Goal: Task Accomplishment & Management: Use online tool/utility

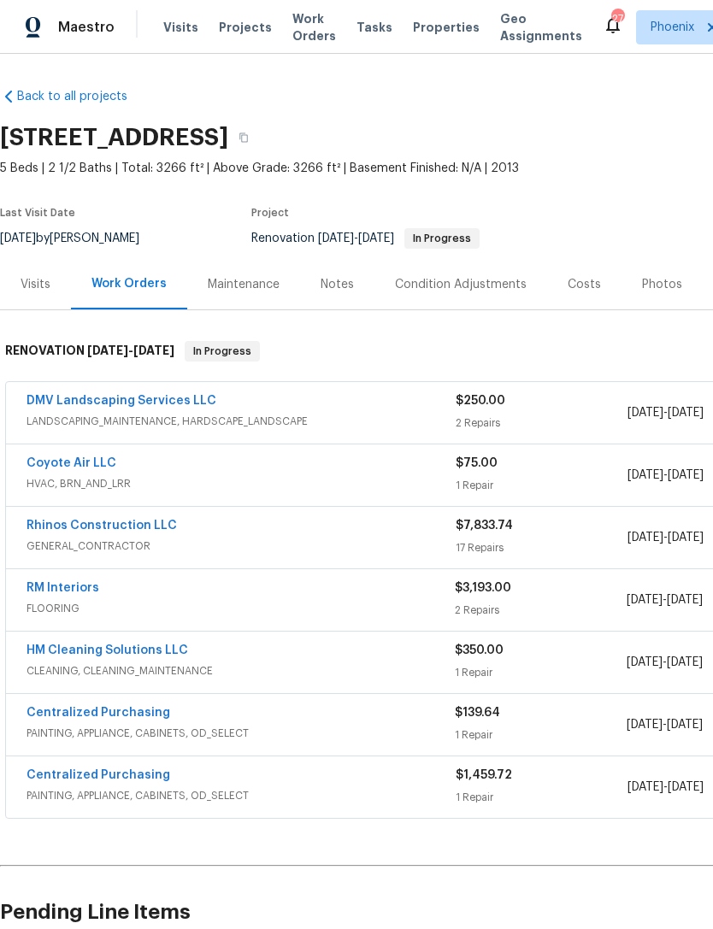
scroll to position [9, 253]
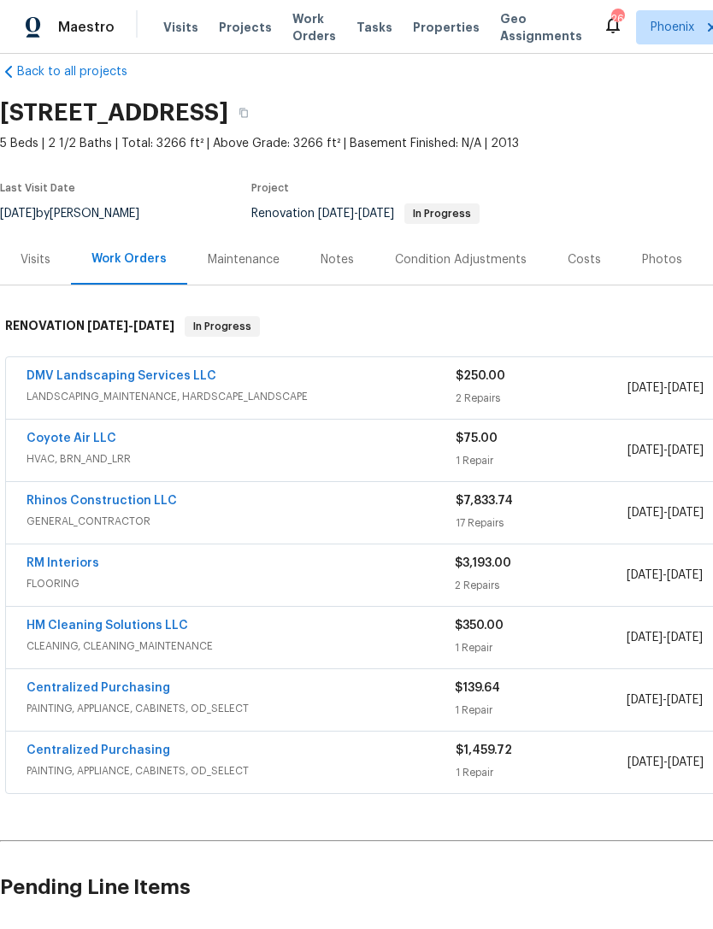
scroll to position [26, 0]
click at [329, 267] on div "Notes" at bounding box center [336, 258] width 33 height 17
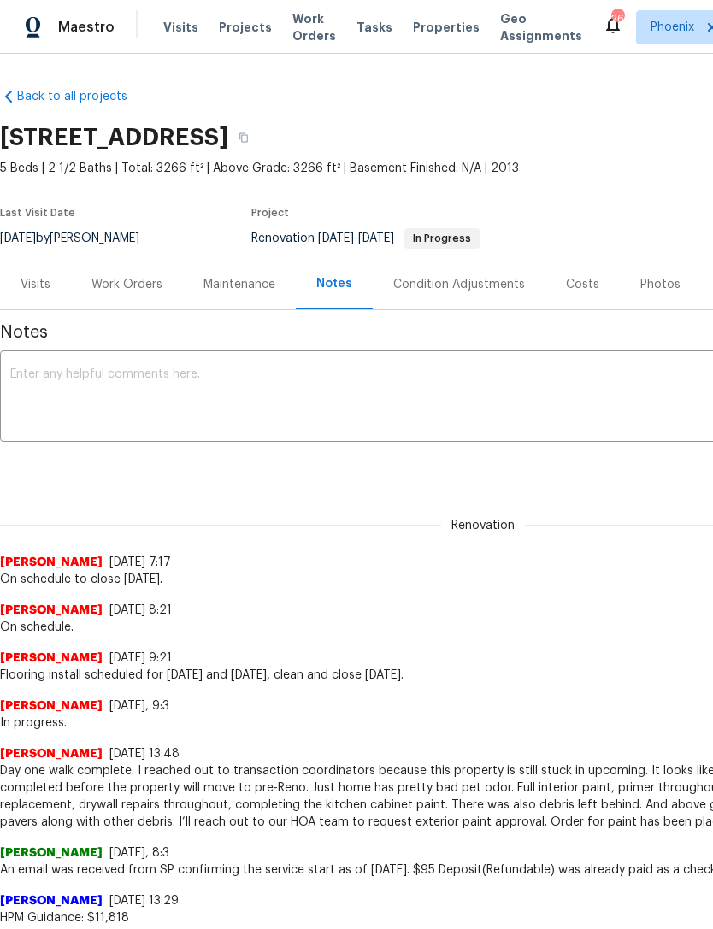
click at [446, 406] on textarea at bounding box center [482, 398] width 945 height 60
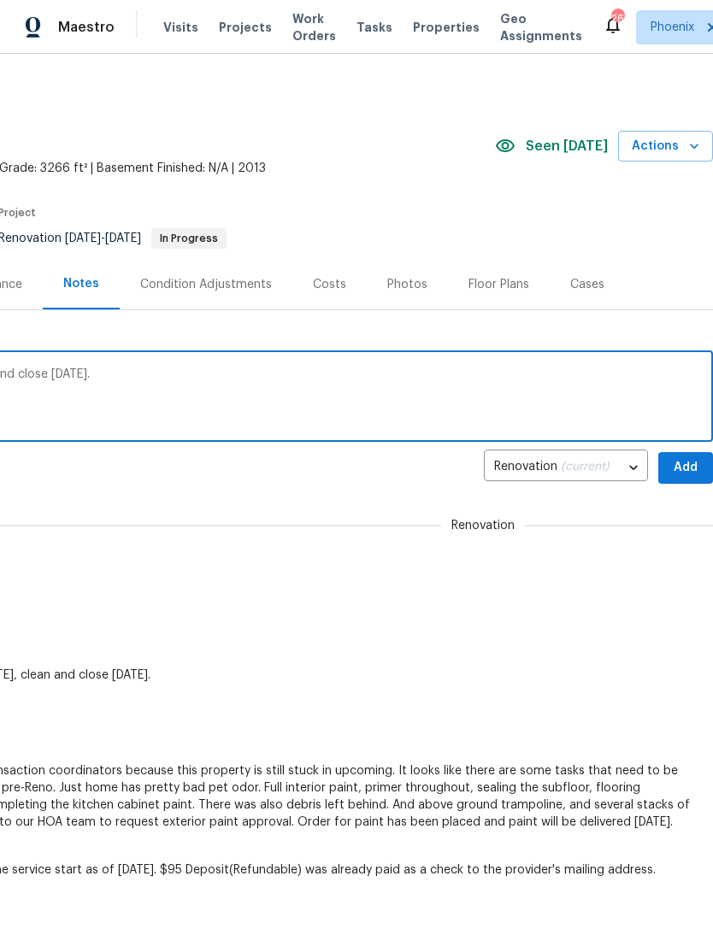
scroll to position [0, 253]
type textarea "Flooring install wrapping up today. Clean and close tomorrow."
click at [684, 479] on span "Add" at bounding box center [685, 467] width 27 height 21
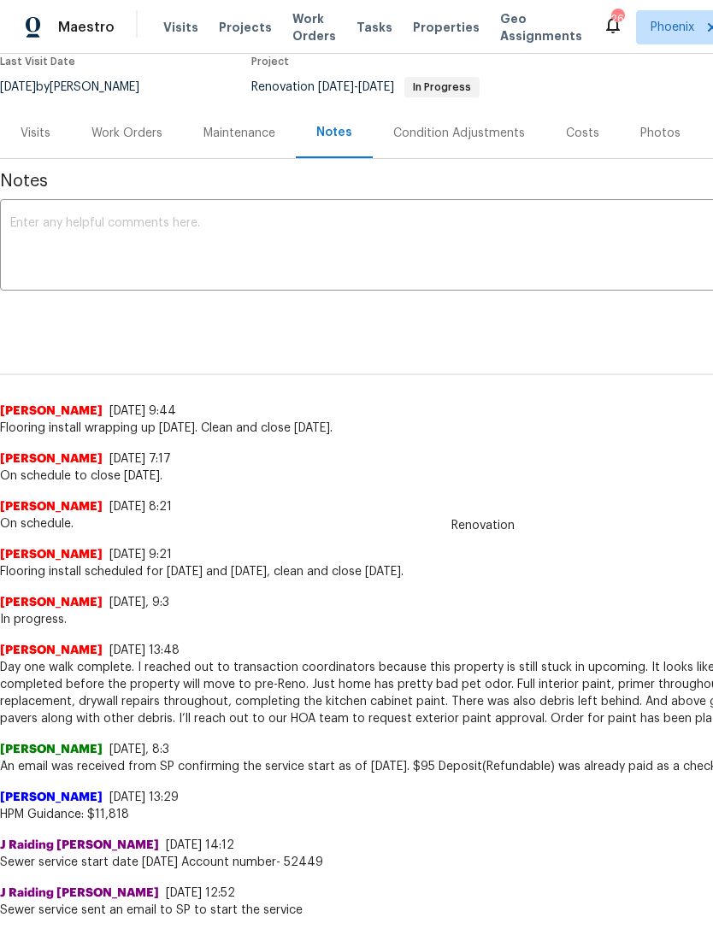
scroll to position [157, -1]
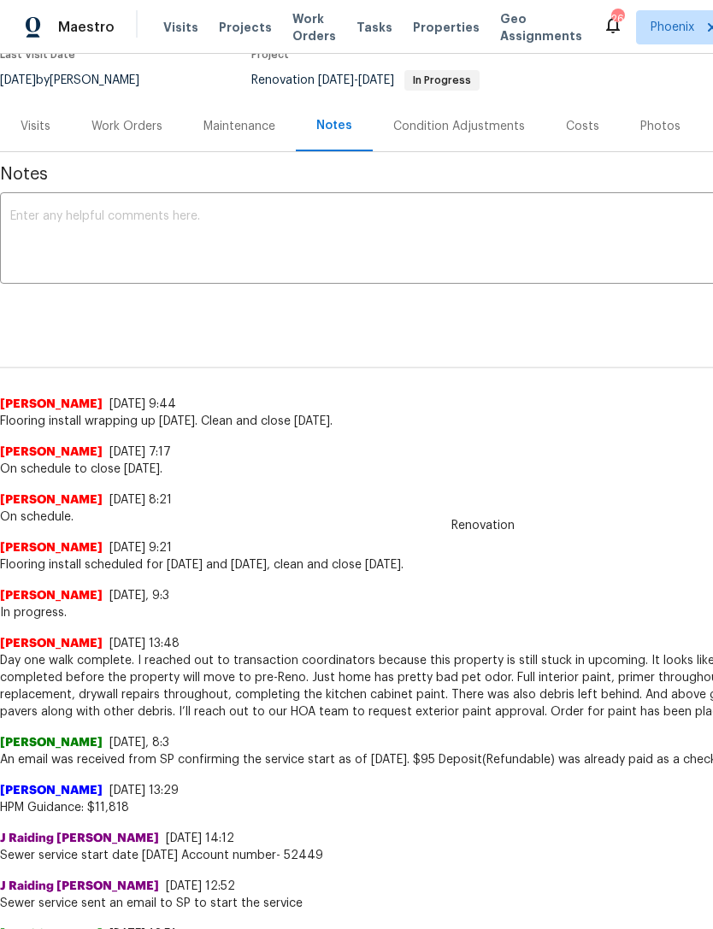
click at [131, 135] on div "Work Orders" at bounding box center [126, 126] width 71 height 17
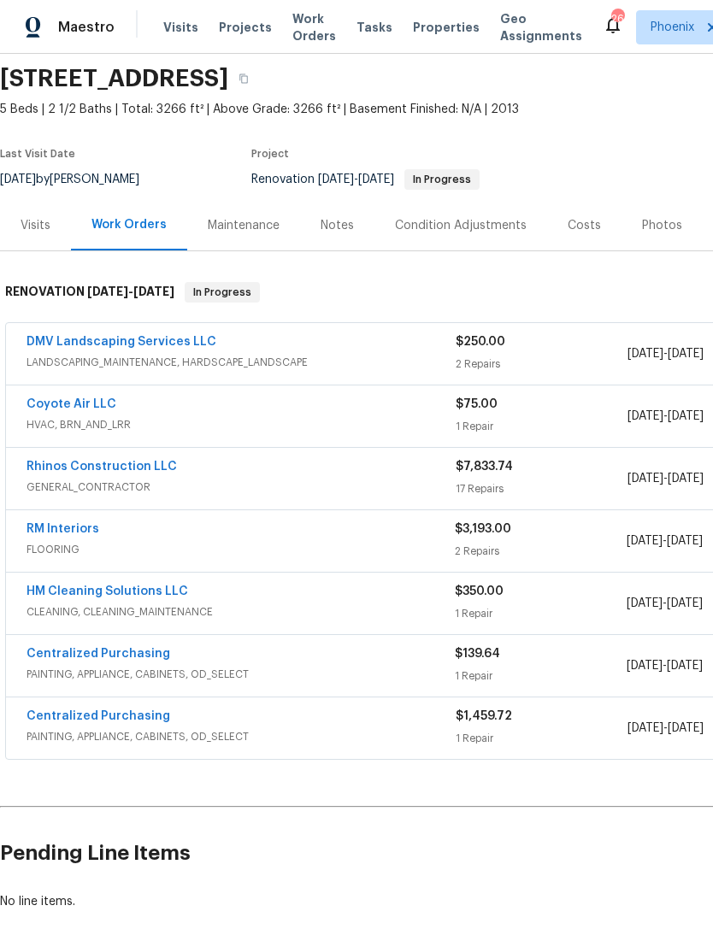
scroll to position [61, 0]
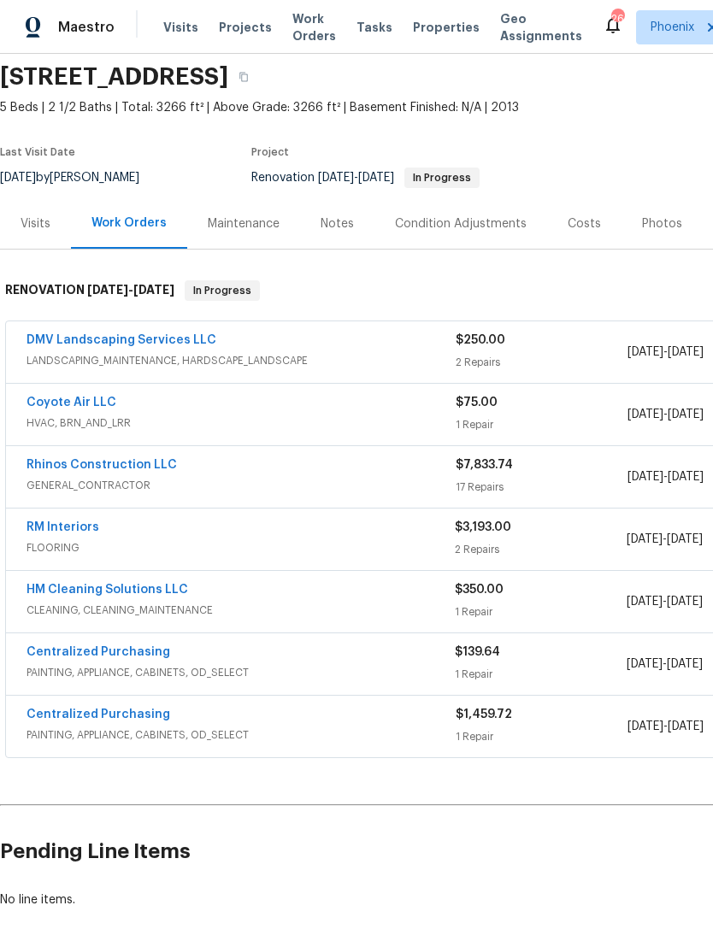
click at [86, 471] on link "Rhinos Construction LLC" at bounding box center [101, 465] width 150 height 12
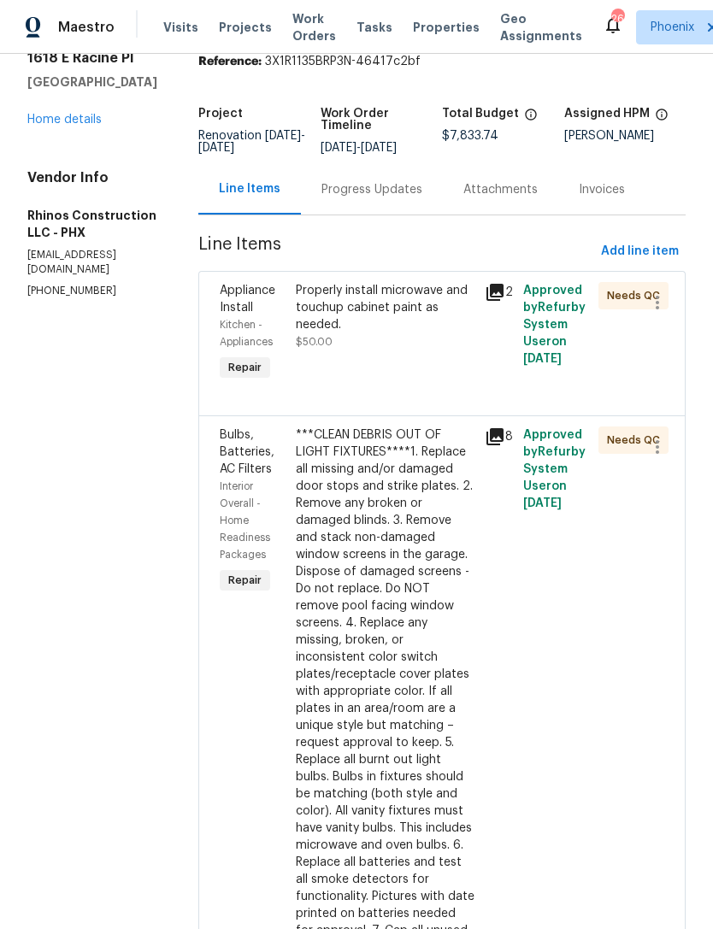
scroll to position [76, 0]
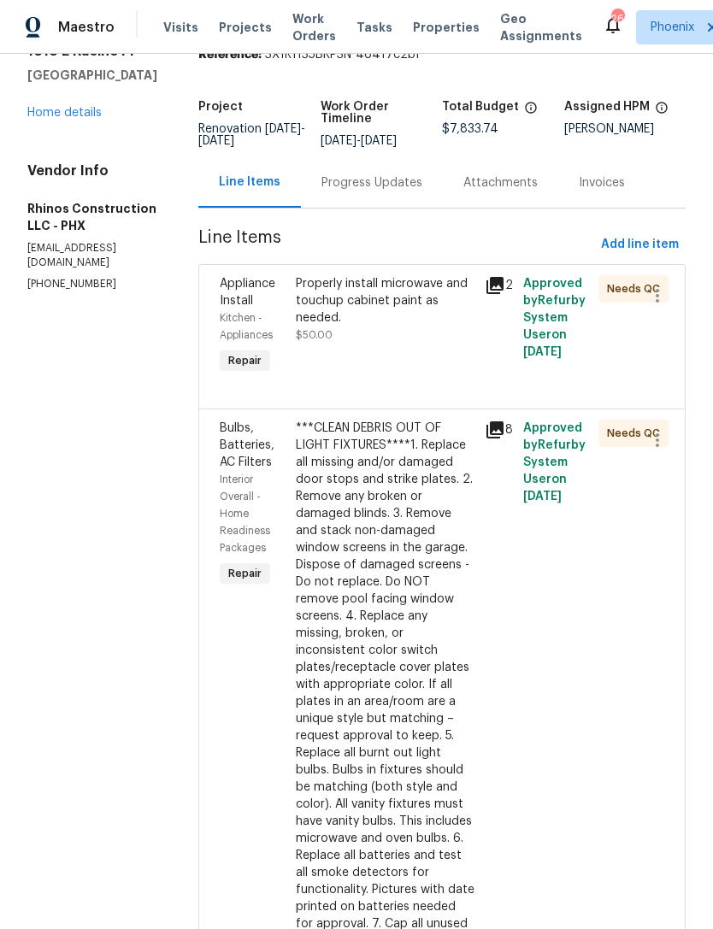
click at [419, 326] on div "Properly install microwave and touchup cabinet paint as needed." at bounding box center [385, 300] width 179 height 51
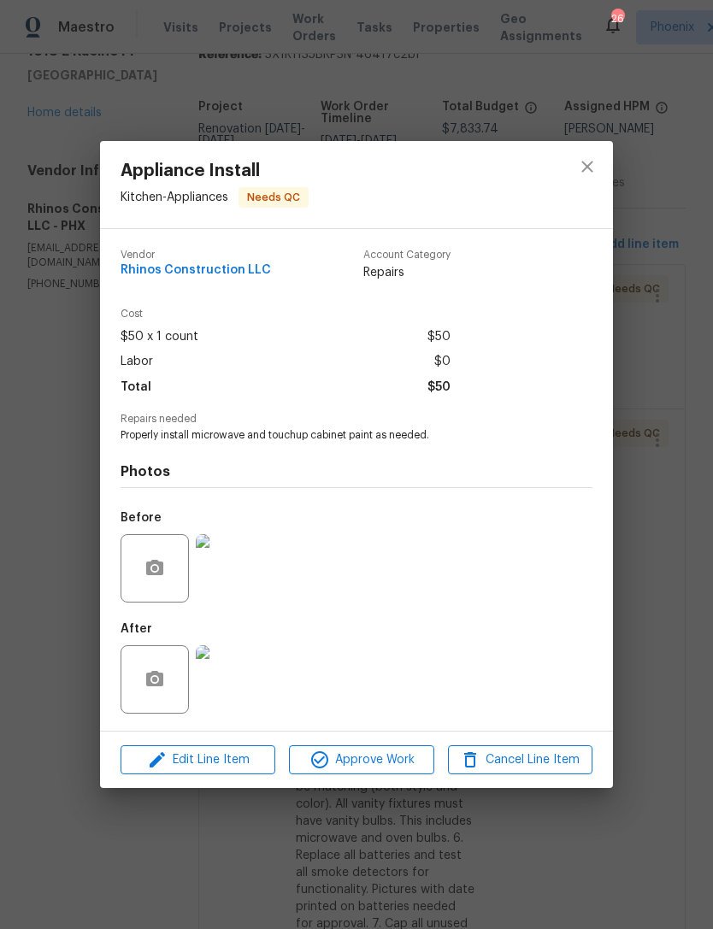
click at [237, 677] on img at bounding box center [230, 679] width 68 height 68
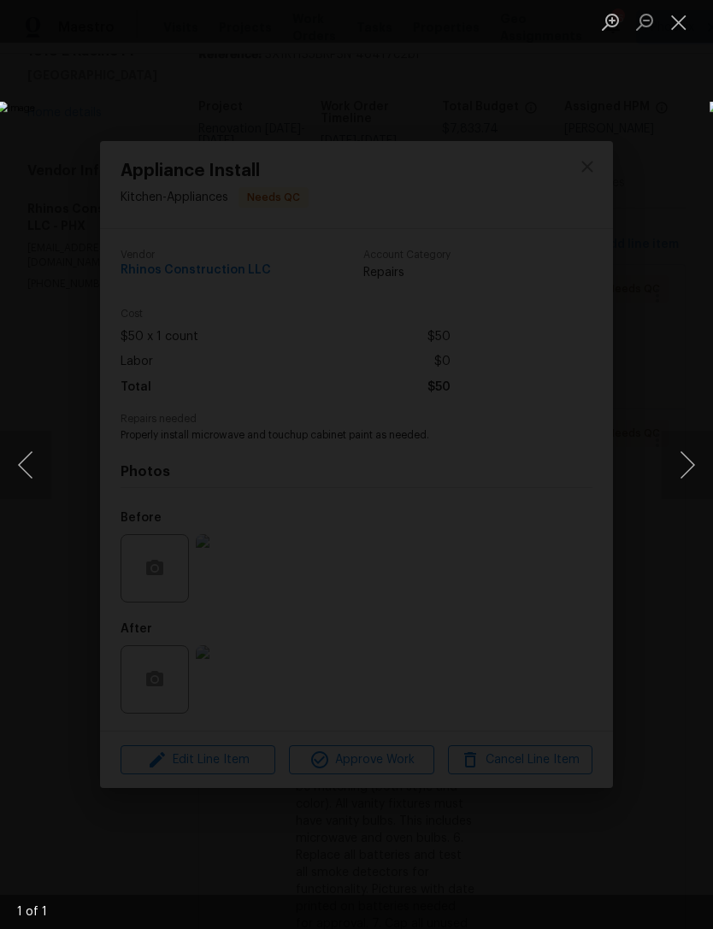
click at [683, 20] on button "Close lightbox" at bounding box center [678, 22] width 34 height 30
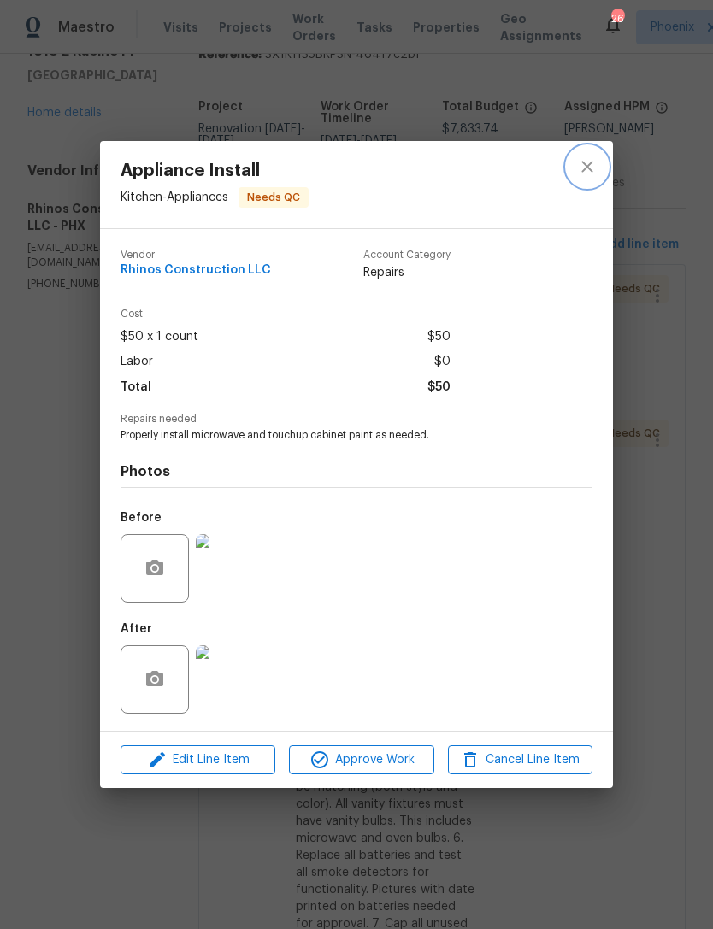
click at [588, 158] on icon "close" at bounding box center [587, 166] width 21 height 21
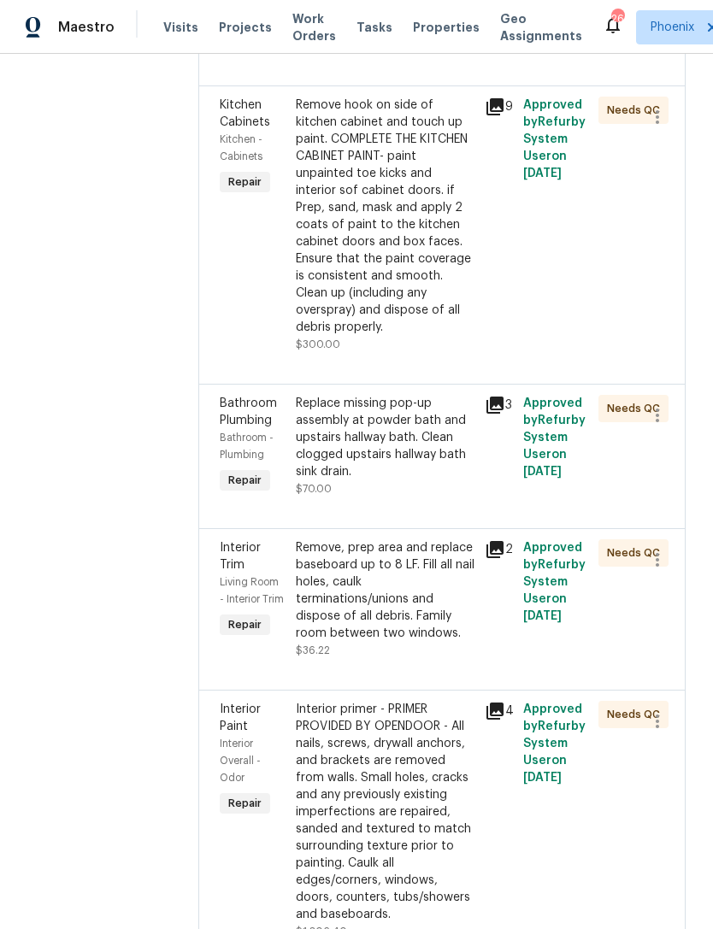
scroll to position [1065, 0]
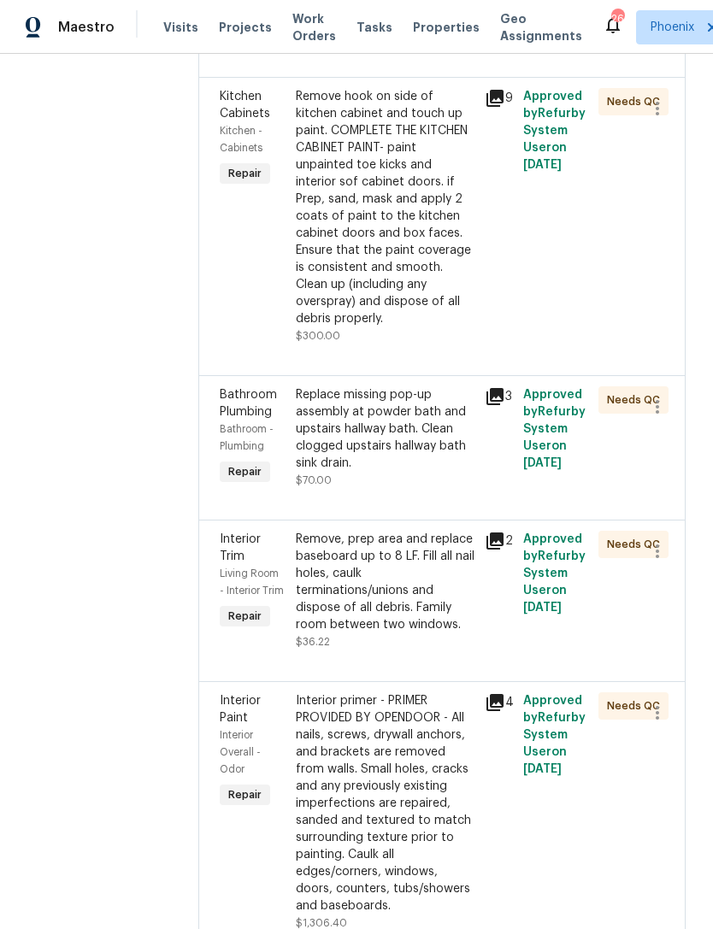
click at [281, 395] on div "Bathroom Plumbing Bathroom - Plumbing Repair" at bounding box center [252, 437] width 76 height 113
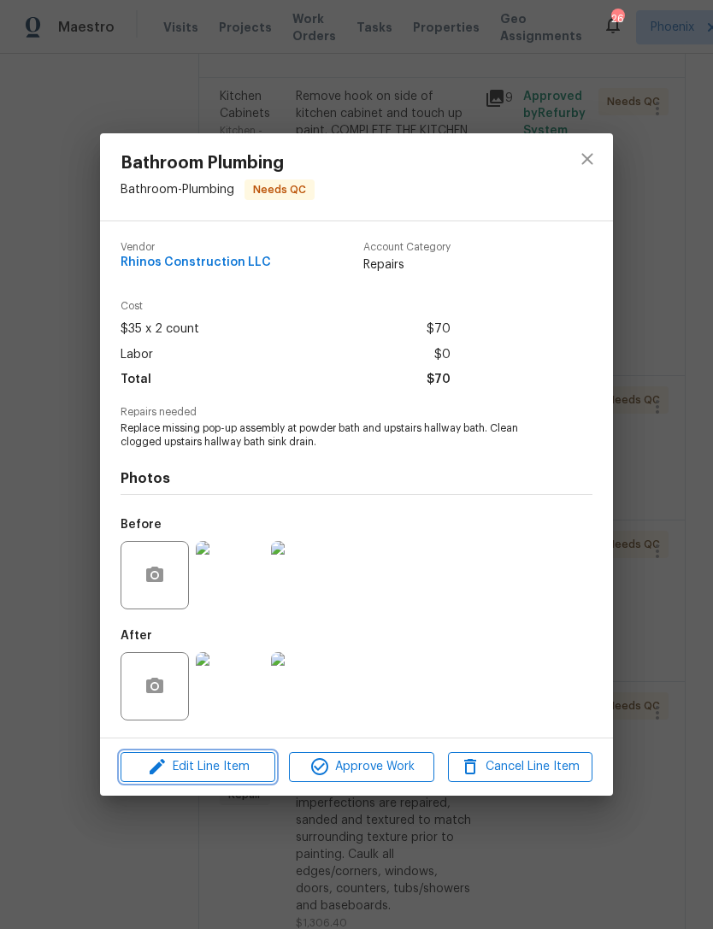
click at [225, 766] on span "Edit Line Item" at bounding box center [198, 766] width 144 height 21
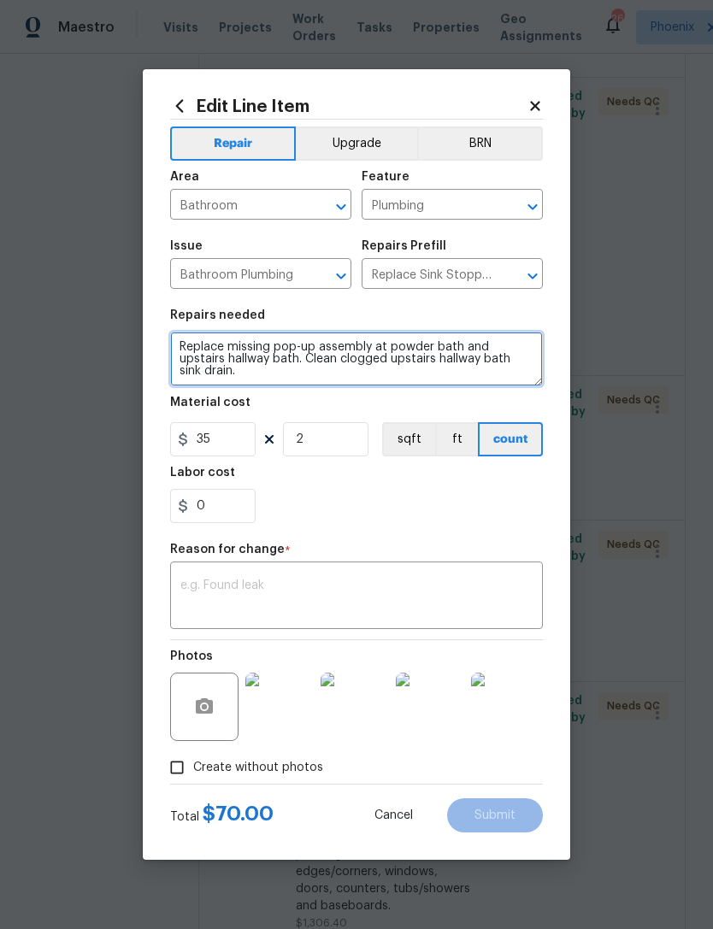
click at [459, 343] on textarea "Replace missing pop-up assembly at powder bath and upstairs hallway bath. Clean…" at bounding box center [356, 359] width 373 height 55
type textarea "Replace missing pop-up assembly at powder bath, main bath and upstairs hallway …"
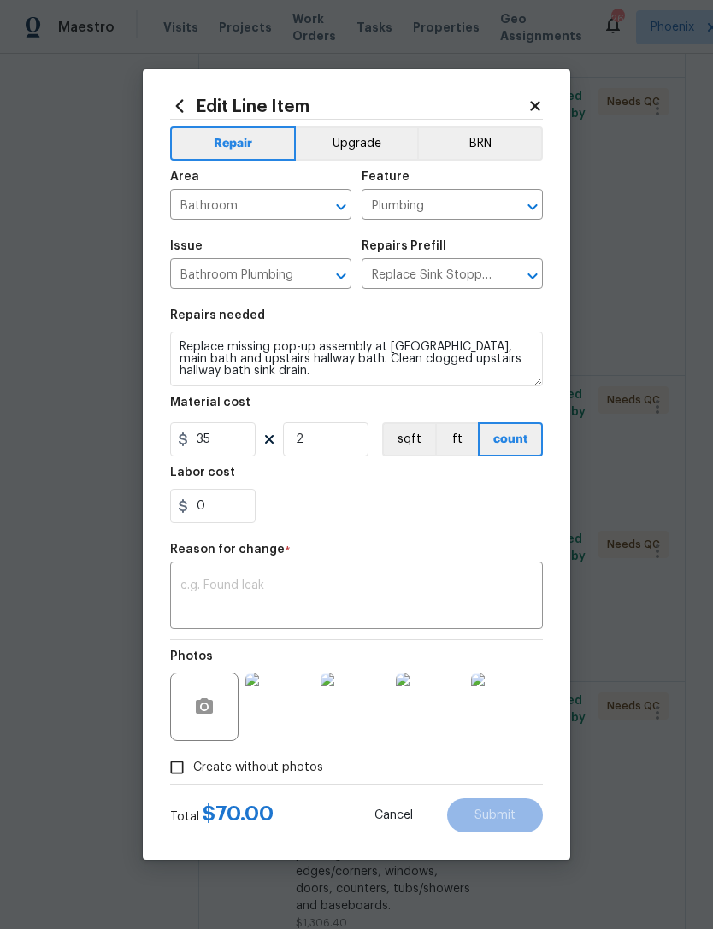
click at [331, 582] on textarea at bounding box center [356, 597] width 352 height 36
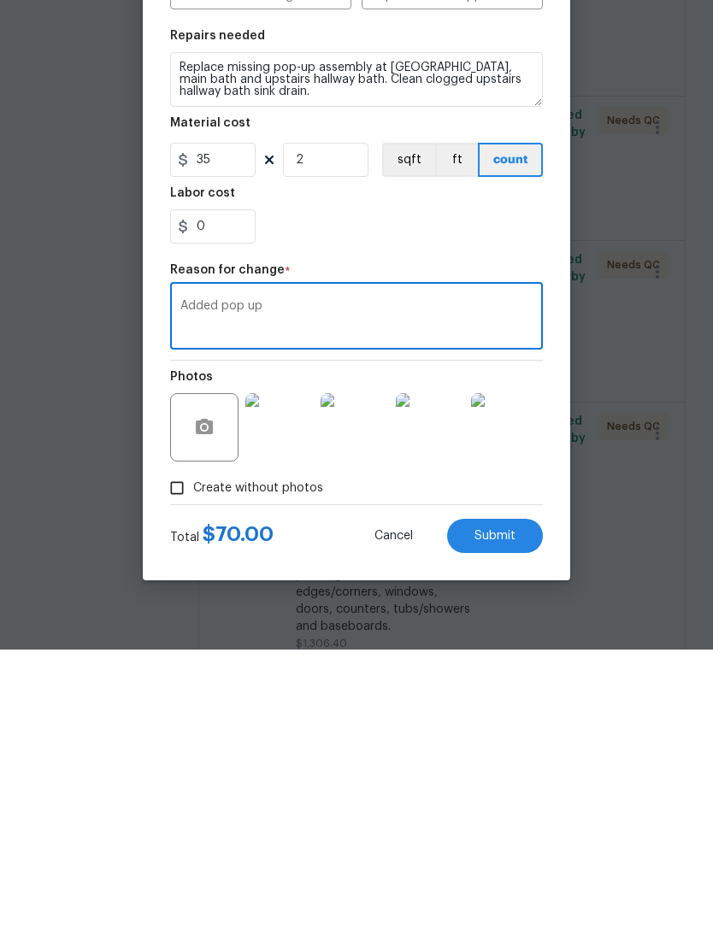
type textarea "Added pop up"
click at [534, 489] on div "0" at bounding box center [356, 506] width 373 height 34
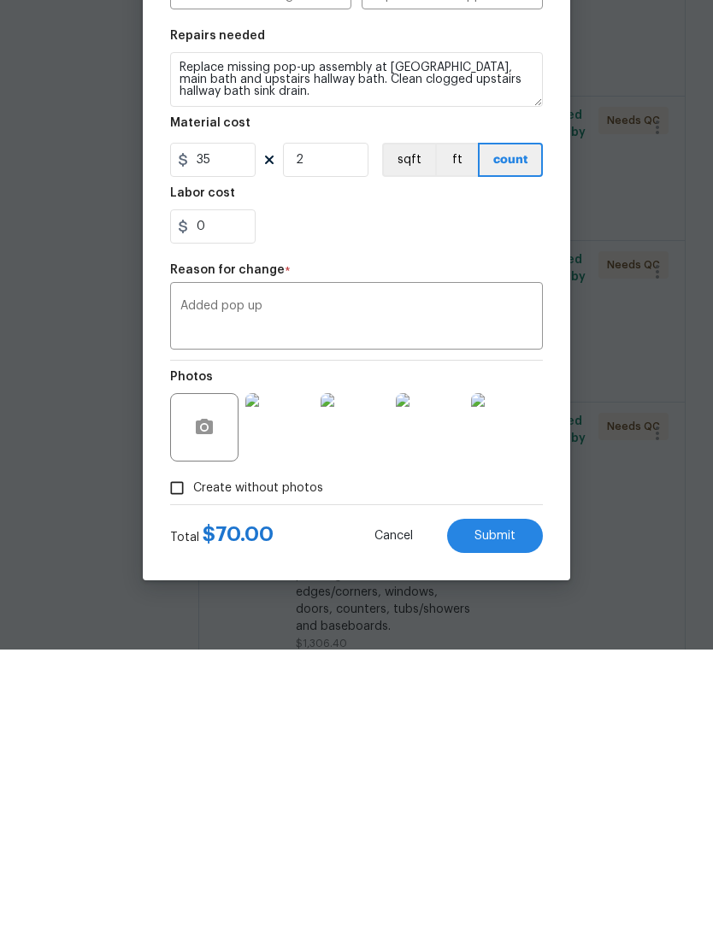
scroll to position [55, 0]
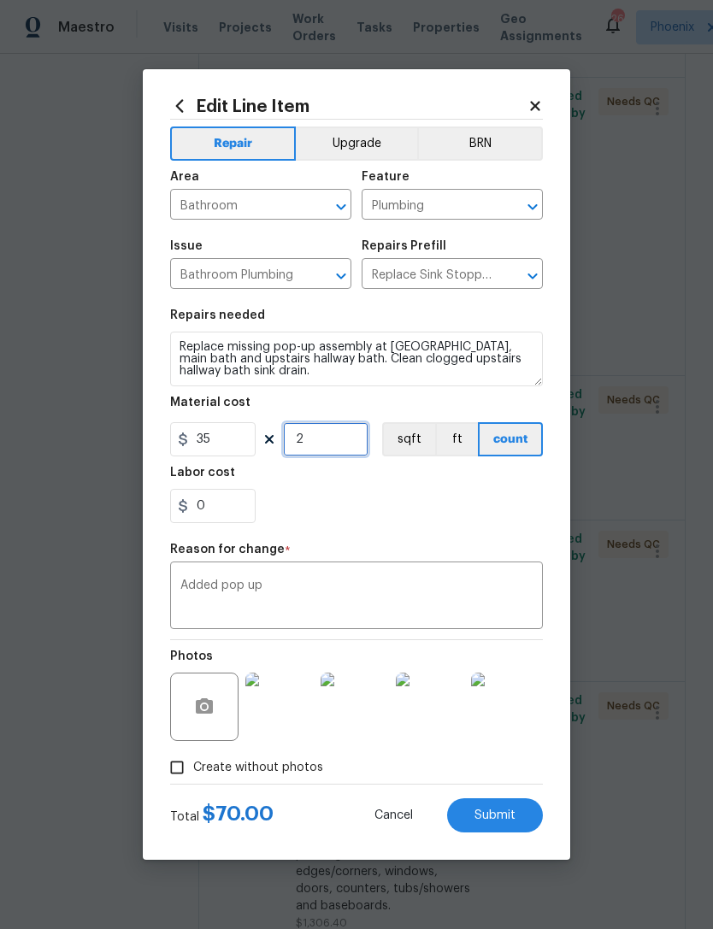
click at [346, 447] on input "2" at bounding box center [325, 439] width 85 height 34
type input "3"
click at [467, 506] on div "0" at bounding box center [356, 506] width 373 height 34
click at [501, 822] on span "Submit" at bounding box center [494, 815] width 41 height 13
type textarea "Replace missing pop-up assembly at powder bath and upstairs hallway bath. Clean…"
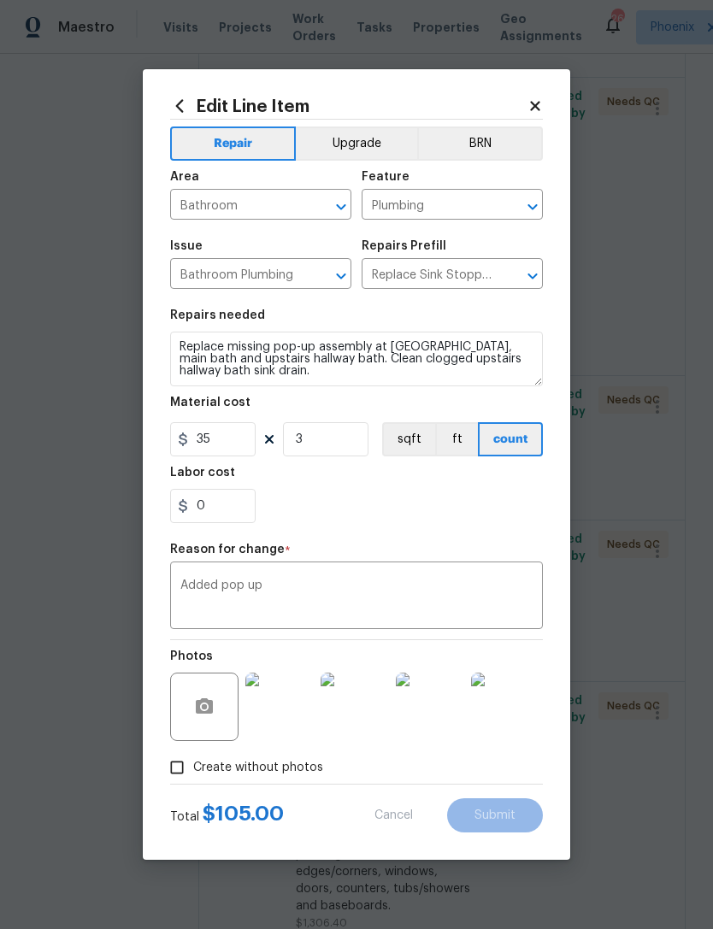
type input "2"
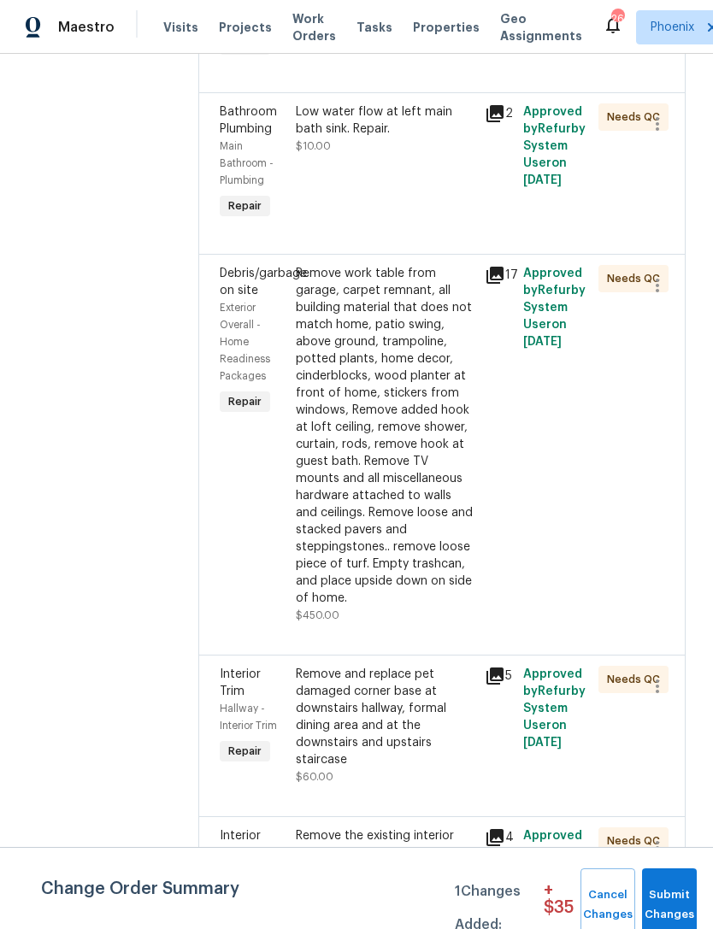
scroll to position [2330, 0]
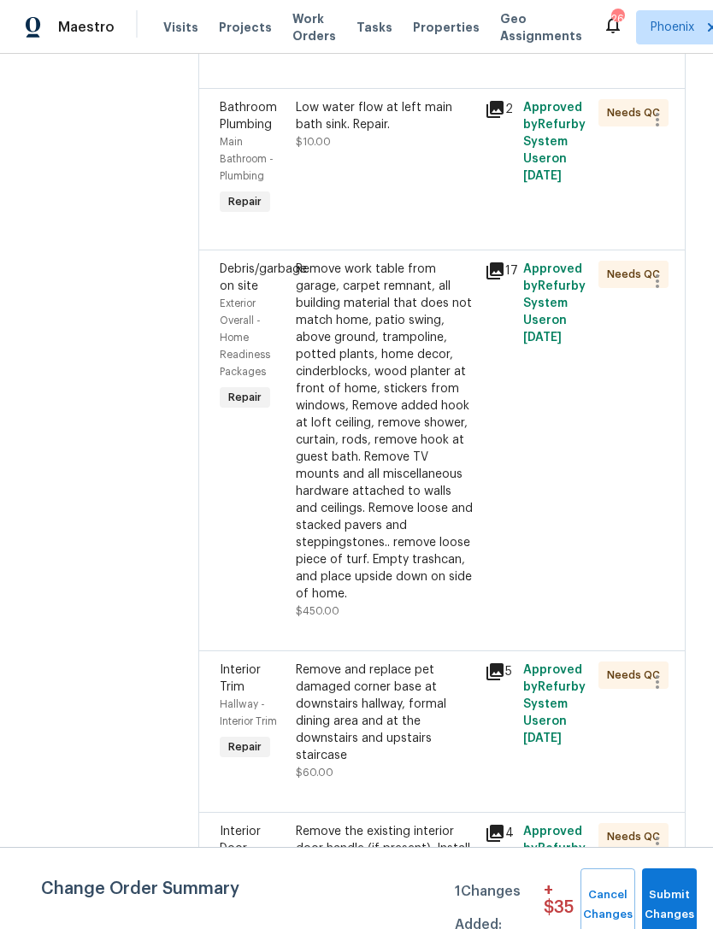
click at [363, 377] on div "Remove work table from garage, carpet remnant, all building material that does …" at bounding box center [385, 432] width 179 height 342
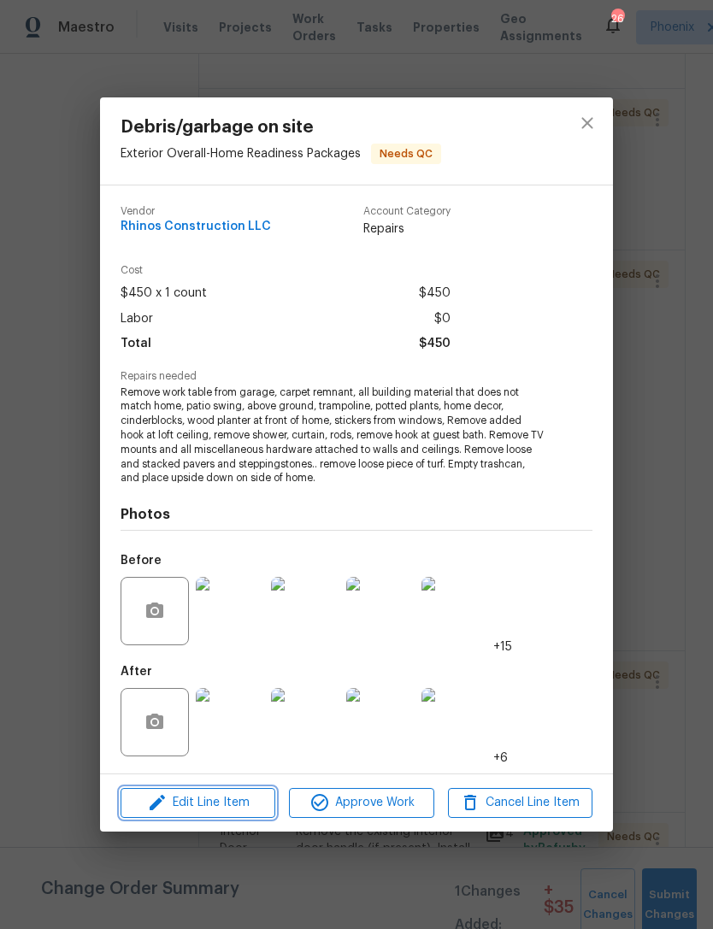
click at [228, 801] on span "Edit Line Item" at bounding box center [198, 802] width 144 height 21
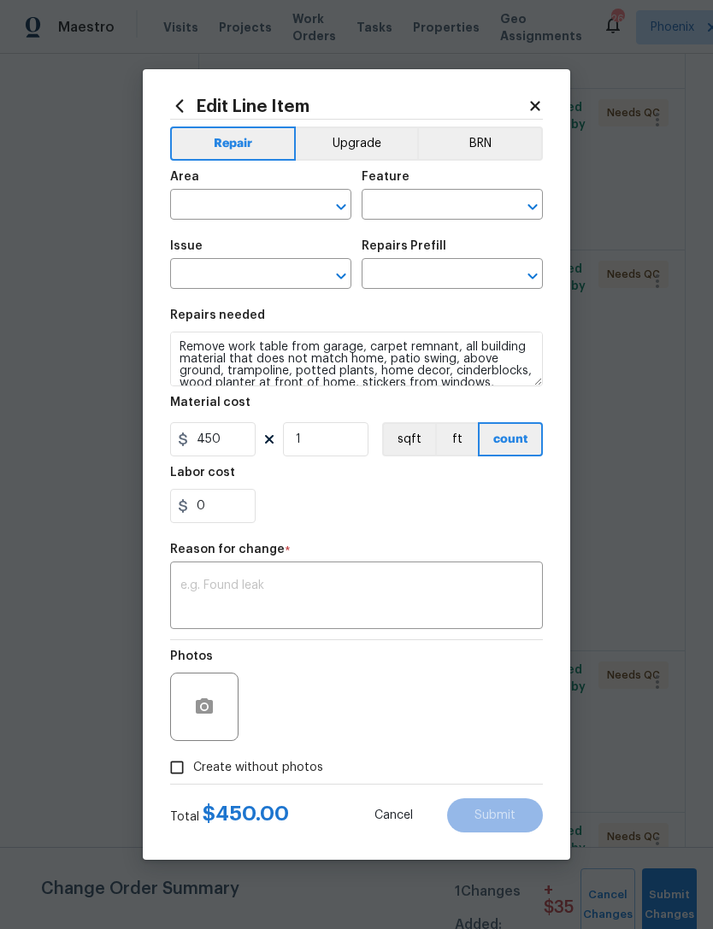
type input "Exterior Overall"
type input "Home Readiness Packages"
type input "Debris/garbage on site"
type input "Remove debris/garbage $100.00"
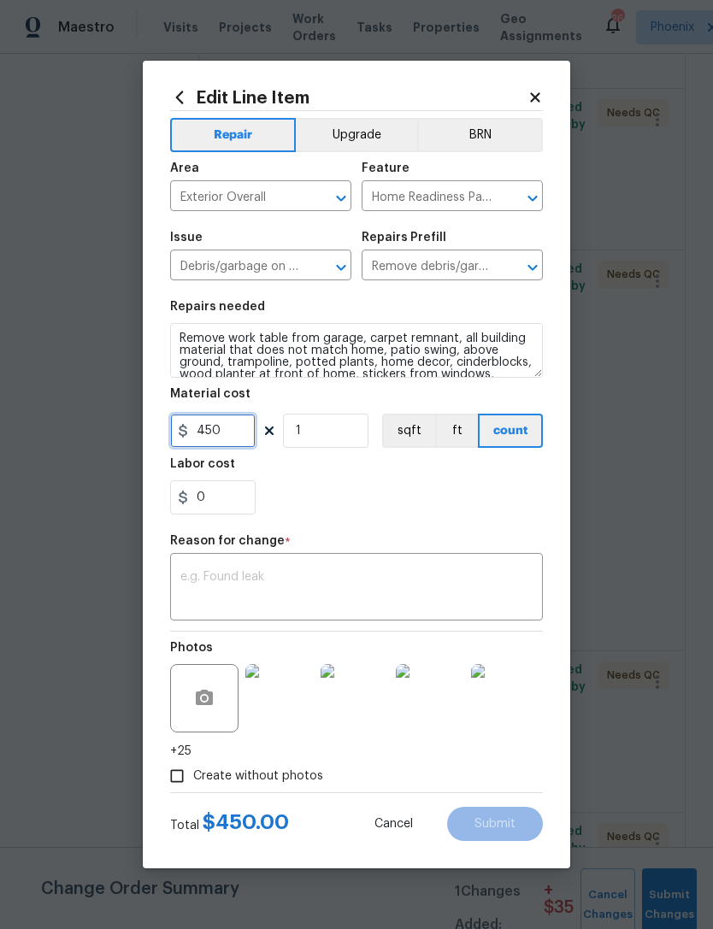
click at [237, 432] on input "450" at bounding box center [212, 431] width 85 height 34
type input "850"
click at [407, 572] on textarea at bounding box center [356, 589] width 352 height 36
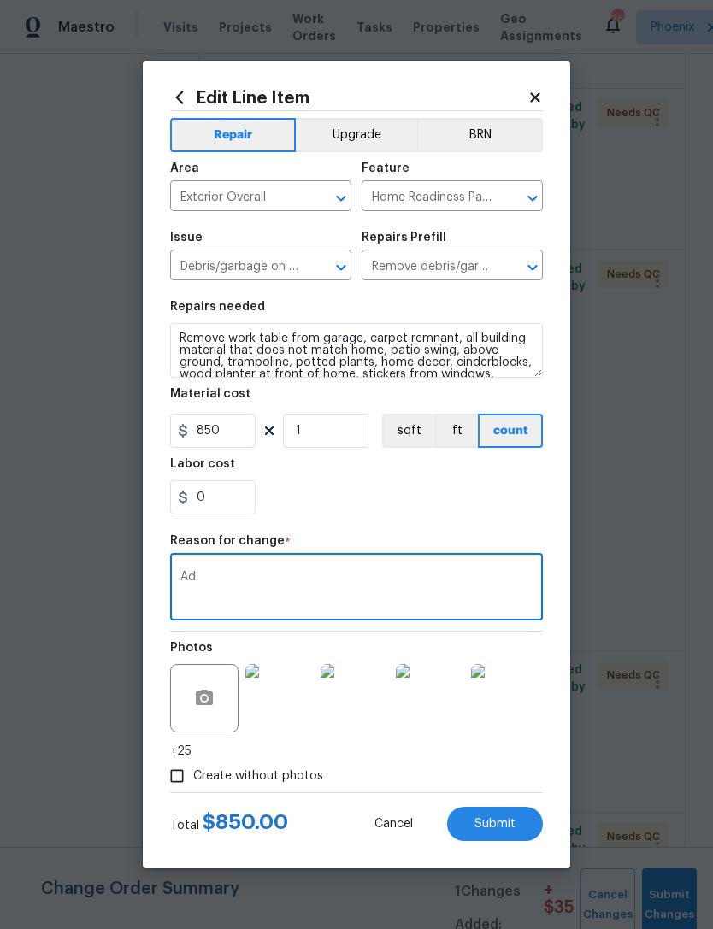
type textarea "A"
type textarea "Additional funds needed"
click at [478, 522] on section "Repairs needed Remove work table from garage, carpet remnant, all building mate…" at bounding box center [356, 408] width 373 height 234
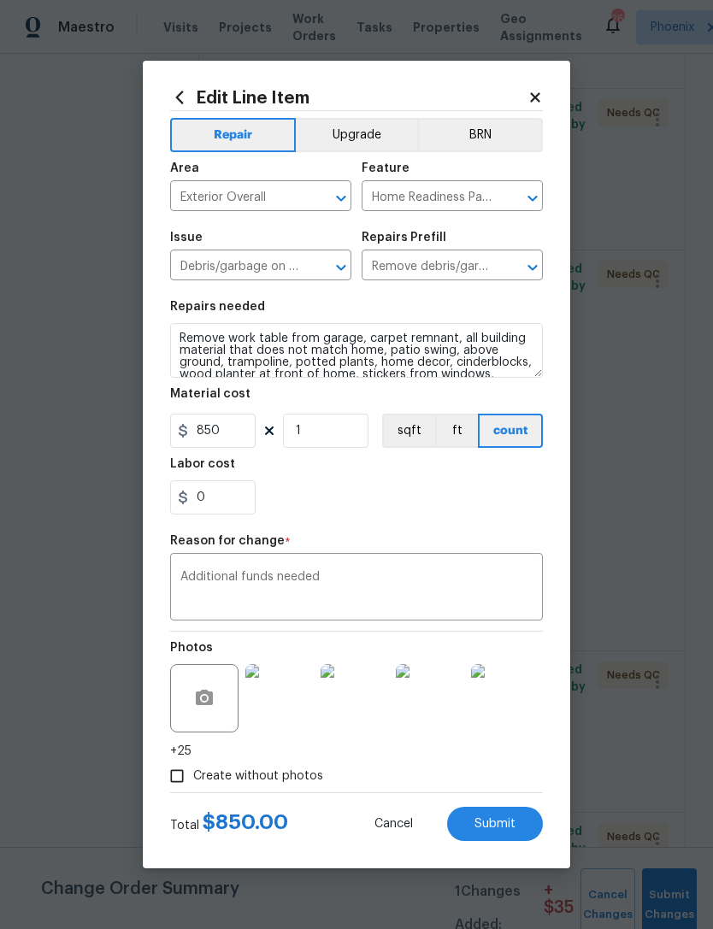
click at [506, 822] on span "Submit" at bounding box center [494, 824] width 41 height 13
type input "450"
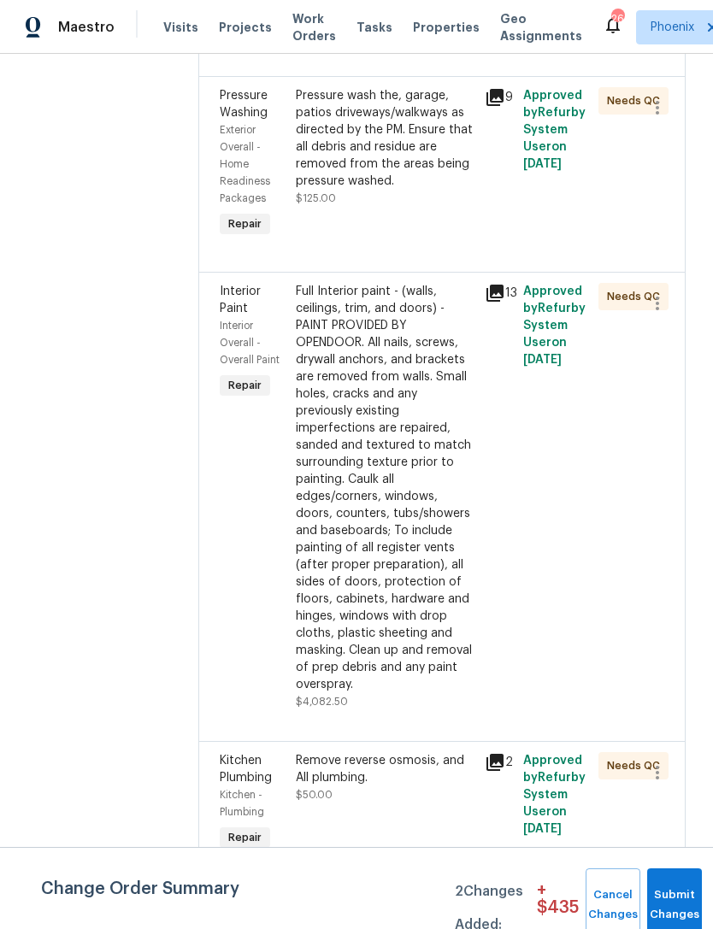
scroll to position [3490, 0]
click at [414, 753] on div "Remove reverse osmosis, and All plumbing. $50.00" at bounding box center [385, 778] width 179 height 51
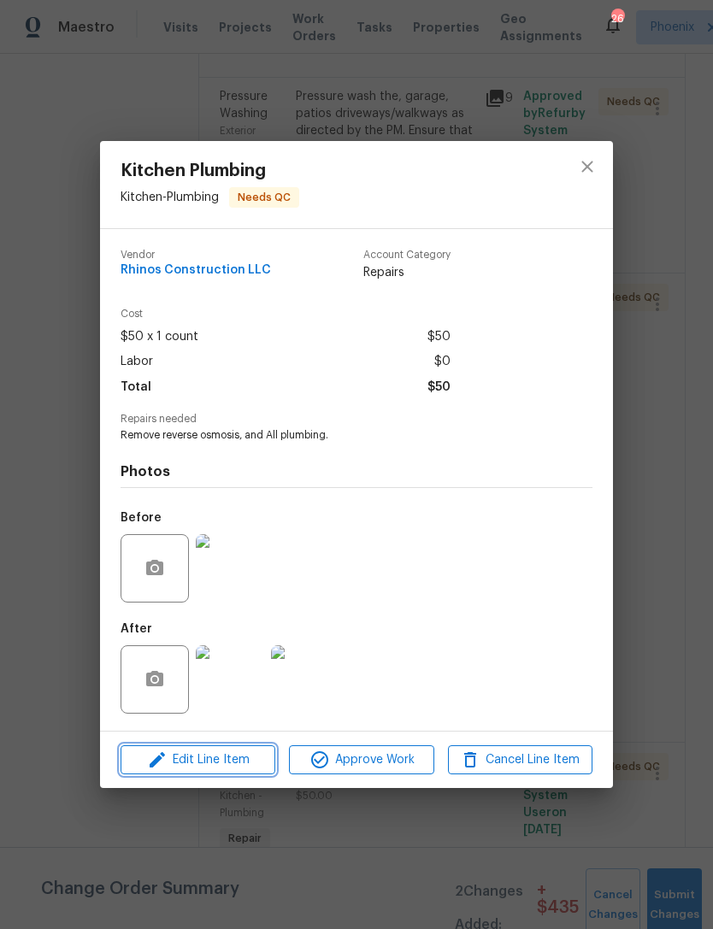
click at [216, 760] on span "Edit Line Item" at bounding box center [198, 759] width 144 height 21
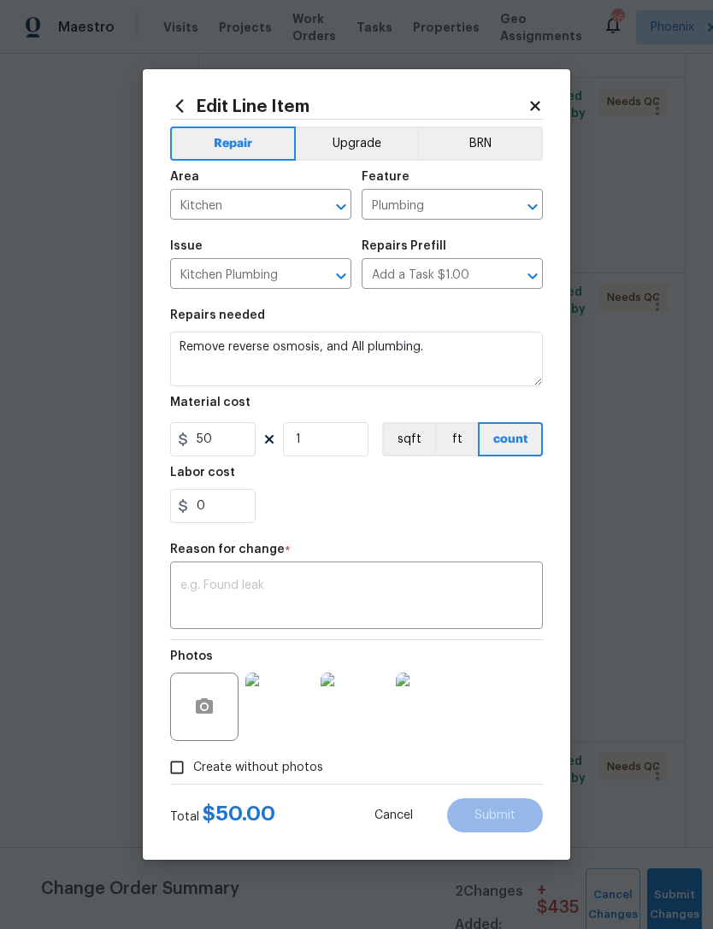
click at [312, 605] on textarea at bounding box center [356, 597] width 352 height 36
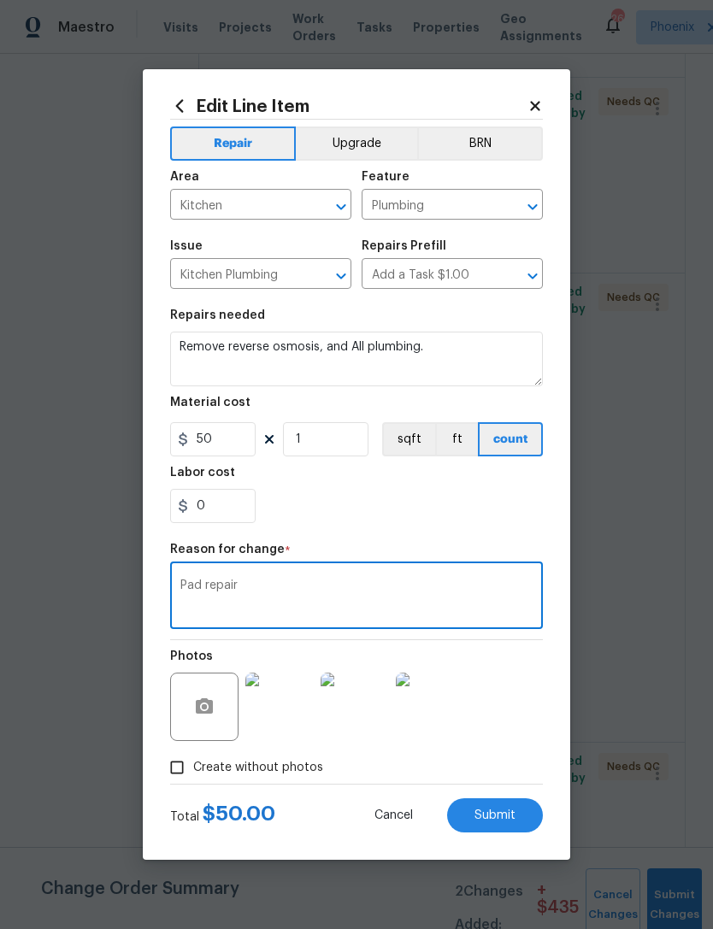
type textarea "Pad repair"
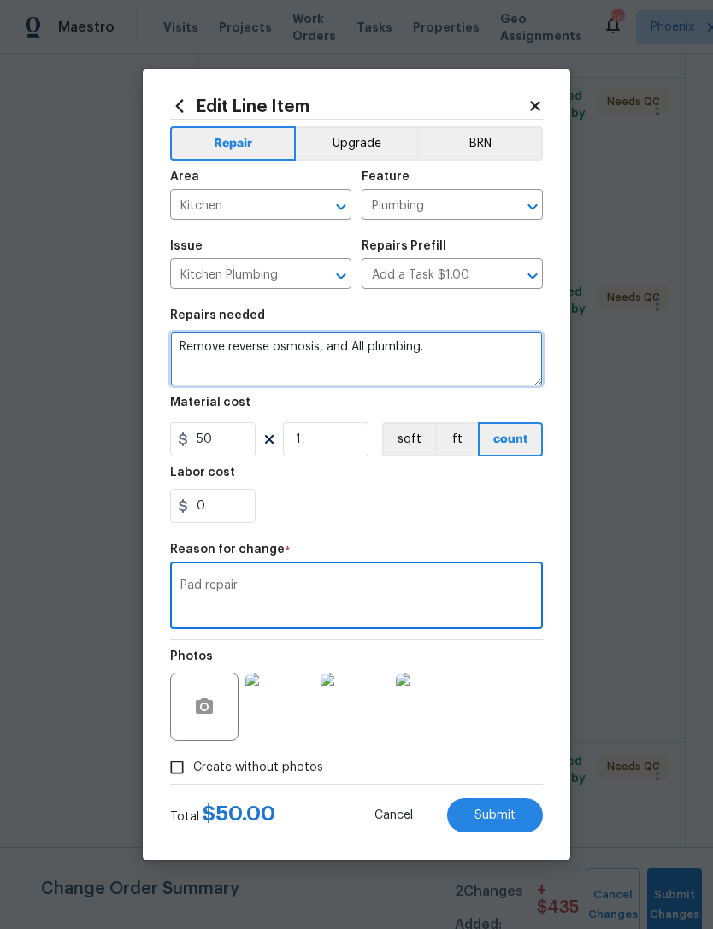
click at [479, 359] on textarea "Remove reverse osmosis, and All plumbing." at bounding box center [356, 359] width 373 height 55
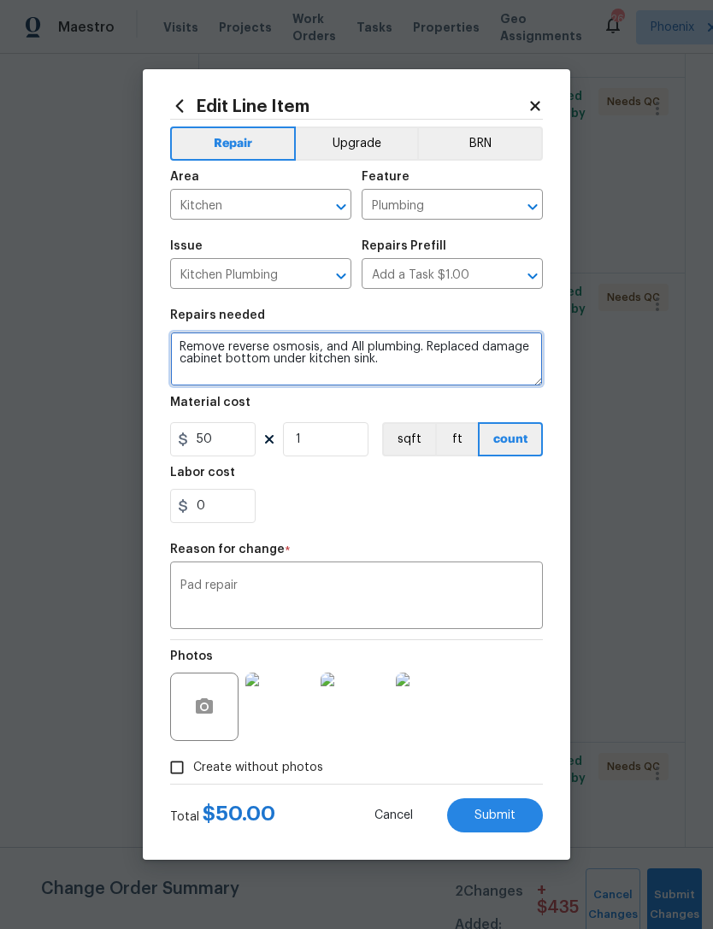
type textarea "Remove reverse osmosis, and All plumbing. Replaced damage cabinet bottom under …"
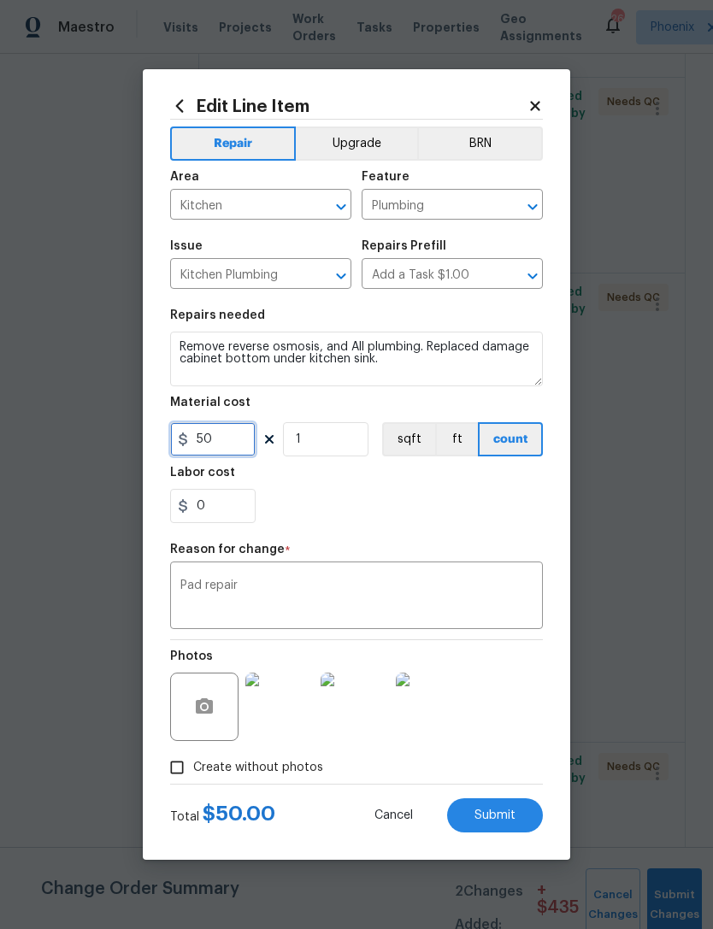
click at [243, 437] on input "50" at bounding box center [212, 439] width 85 height 34
type input "125"
click at [301, 592] on textarea "Pad repair" at bounding box center [356, 597] width 352 height 36
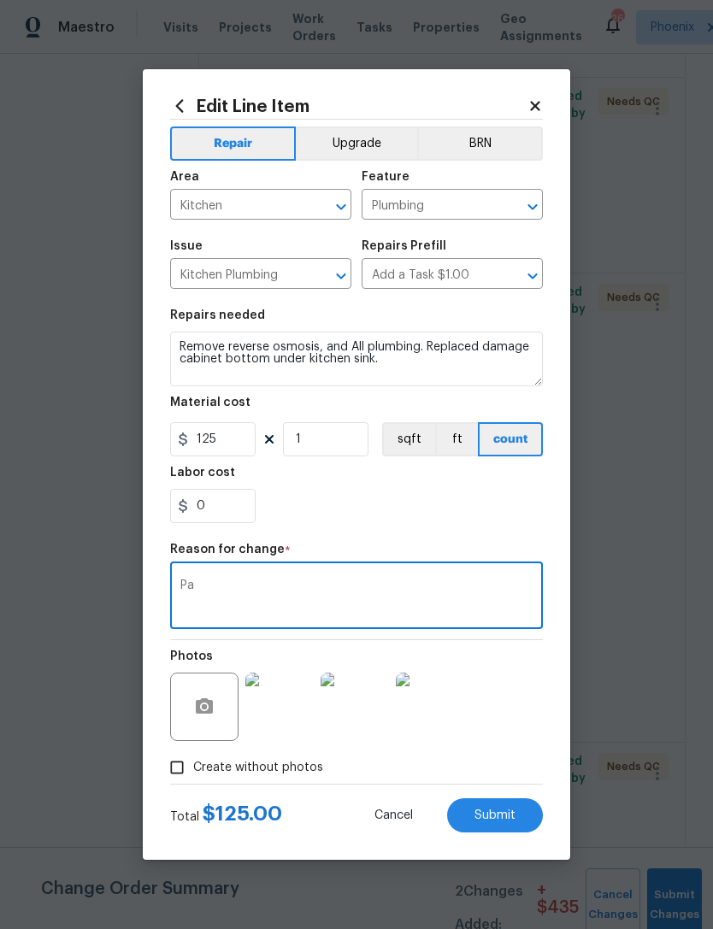
type textarea "P"
type textarea "Added repair"
click at [454, 513] on div "0" at bounding box center [356, 506] width 373 height 34
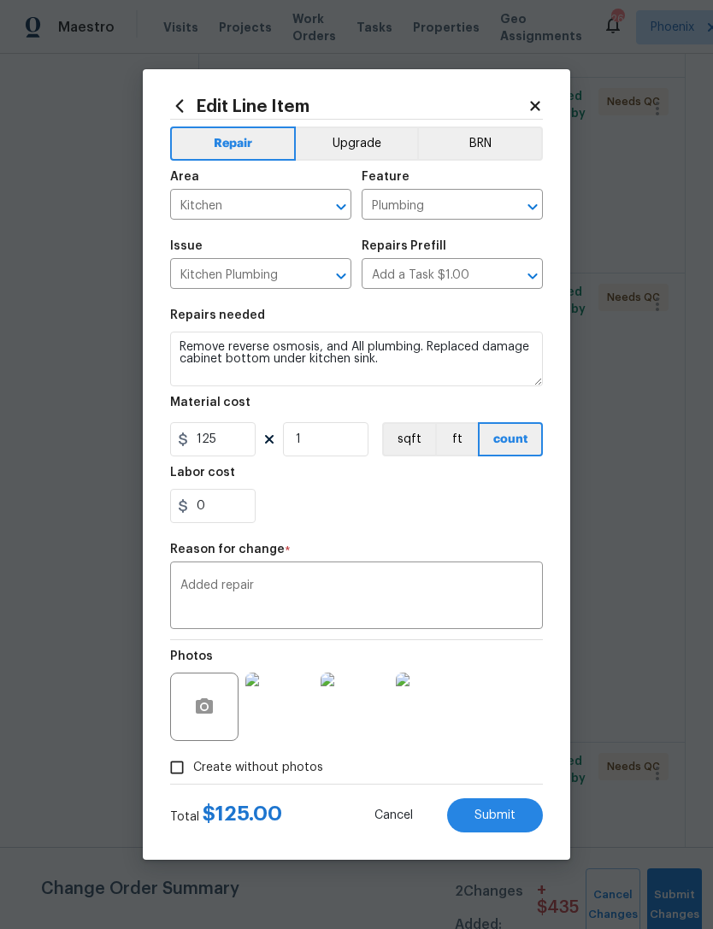
click at [513, 809] on span "Submit" at bounding box center [494, 815] width 41 height 13
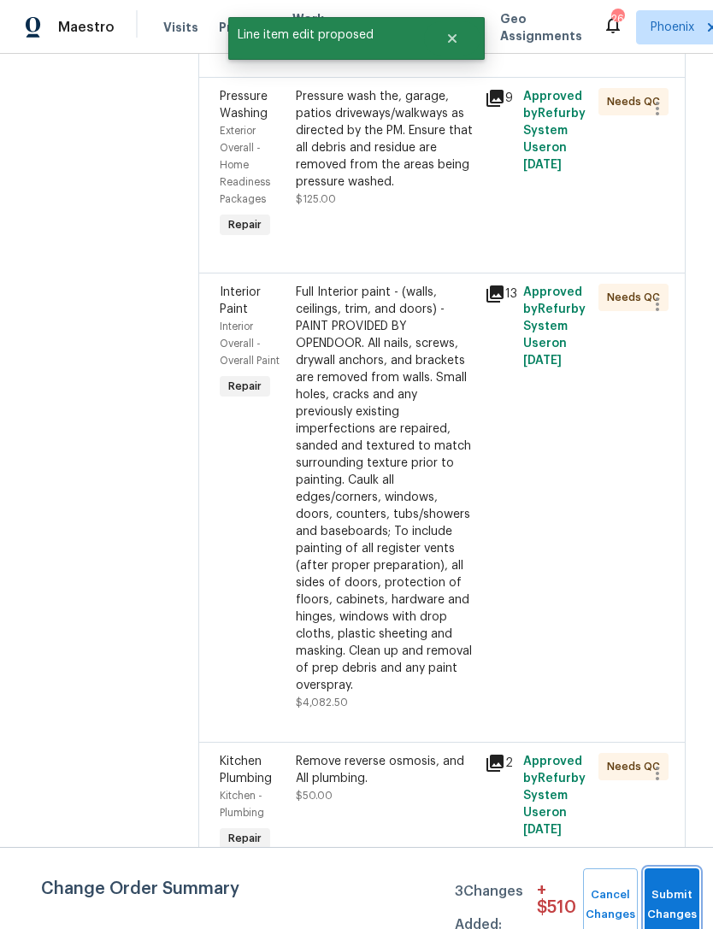
click at [680, 888] on button "Submit Changes" at bounding box center [671, 904] width 55 height 73
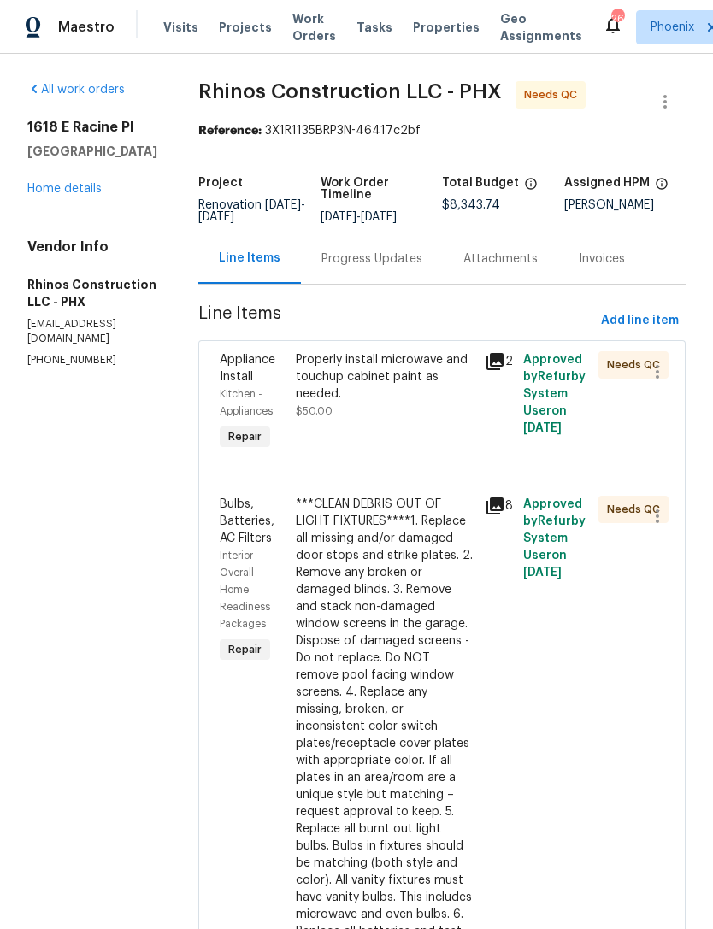
scroll to position [0, 0]
